Goal: Task Accomplishment & Management: Use online tool/utility

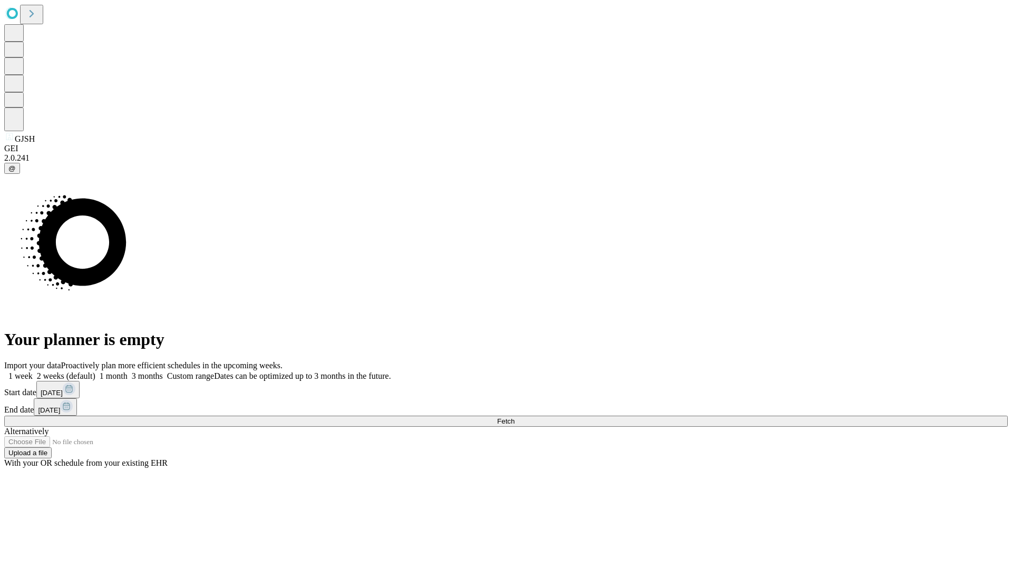
click at [515, 418] on span "Fetch" at bounding box center [505, 422] width 17 height 8
